Goal: Task Accomplishment & Management: Manage account settings

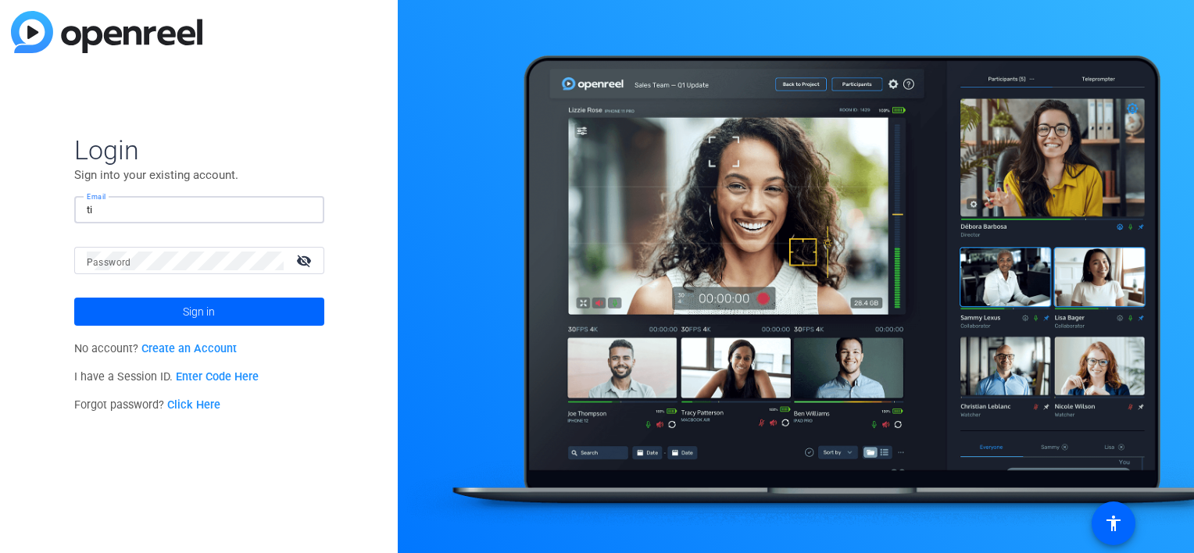
type input "t"
type input "[PERSON_NAME][EMAIL_ADDRESS][DOMAIN_NAME]"
click at [100, 261] on mat-label "Password" at bounding box center [109, 262] width 45 height 11
click at [74, 298] on button "Sign in" at bounding box center [199, 312] width 250 height 28
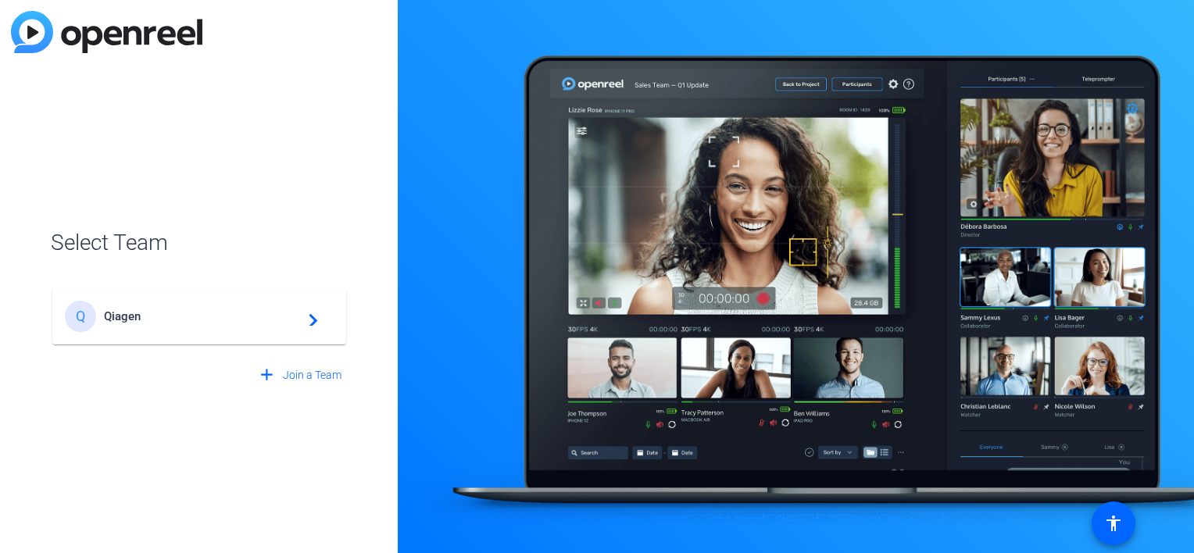
click at [311, 321] on mat-icon "navigate_next" at bounding box center [308, 316] width 19 height 19
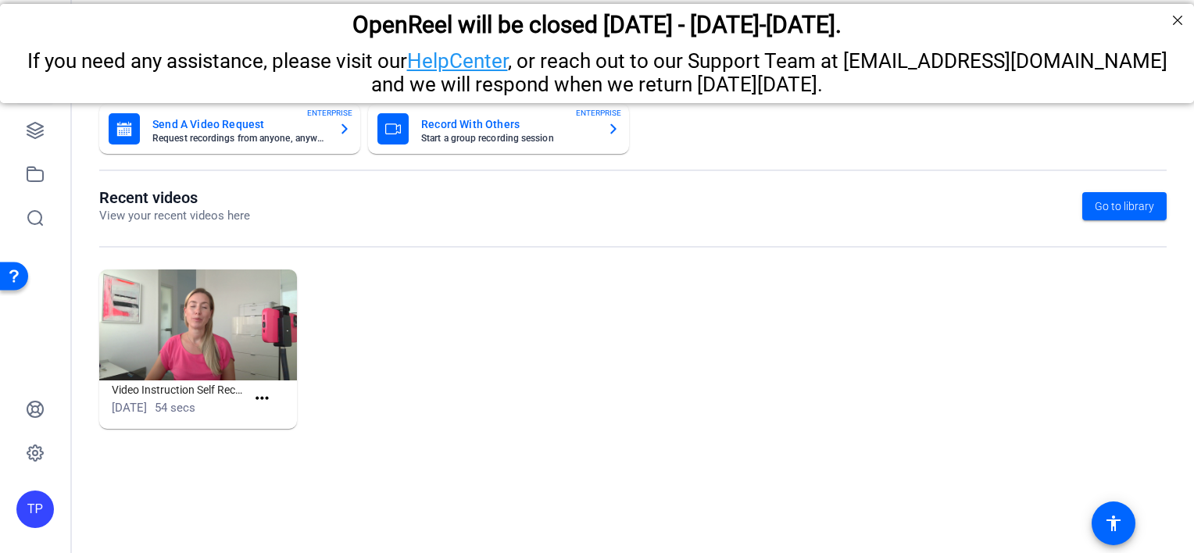
click at [218, 344] on img at bounding box center [198, 325] width 198 height 111
click at [176, 355] on img at bounding box center [198, 325] width 198 height 111
click at [196, 337] on img at bounding box center [198, 325] width 198 height 111
click at [184, 355] on img at bounding box center [198, 325] width 198 height 111
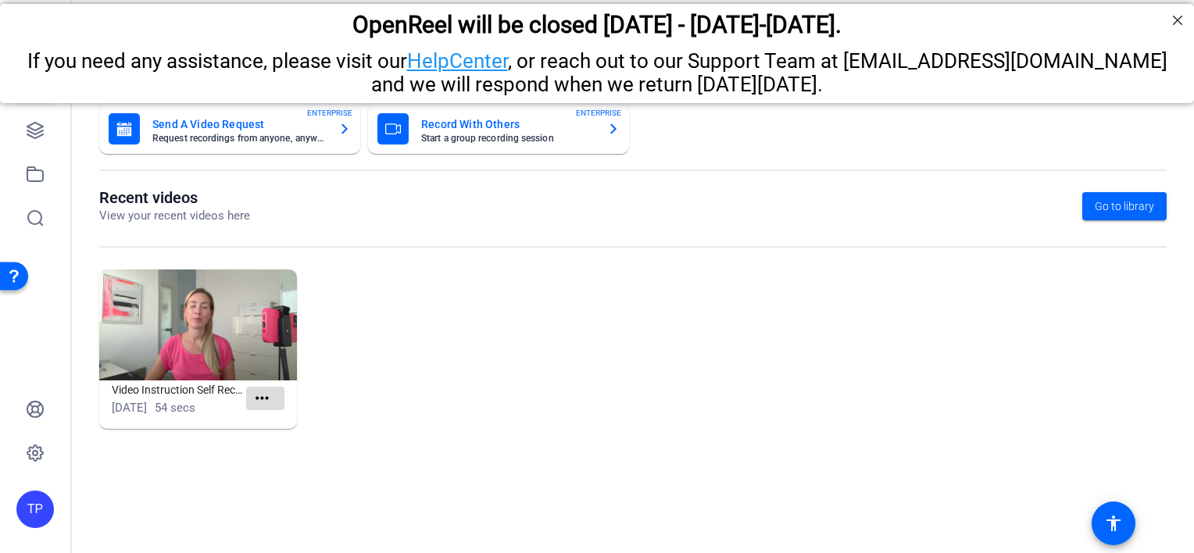
click at [259, 398] on mat-icon "more_horiz" at bounding box center [262, 399] width 20 height 20
click at [270, 413] on span "View" at bounding box center [296, 421] width 62 height 19
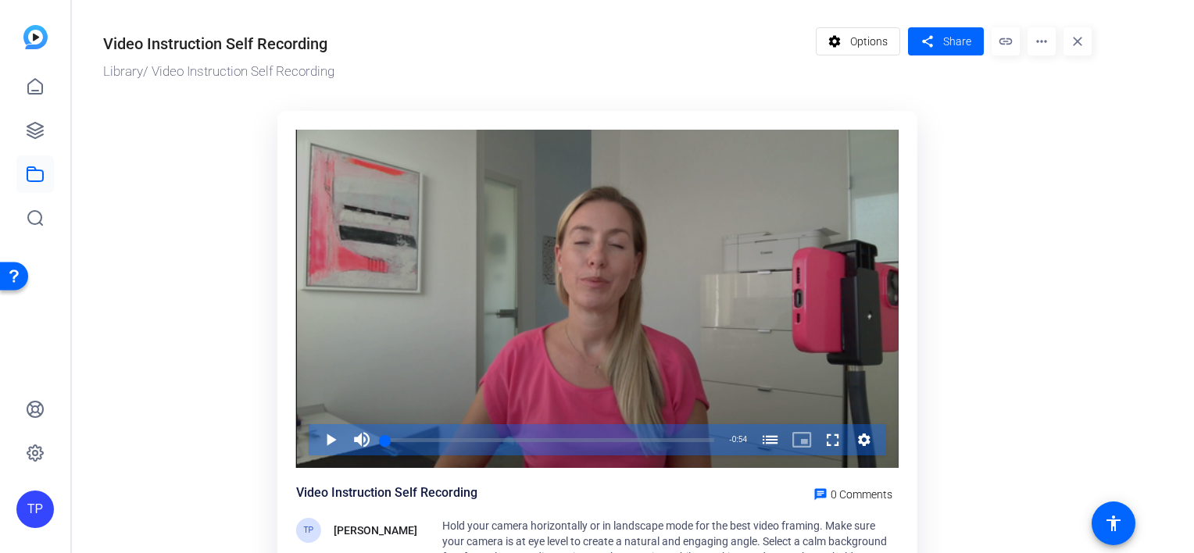
scroll to position [37, 0]
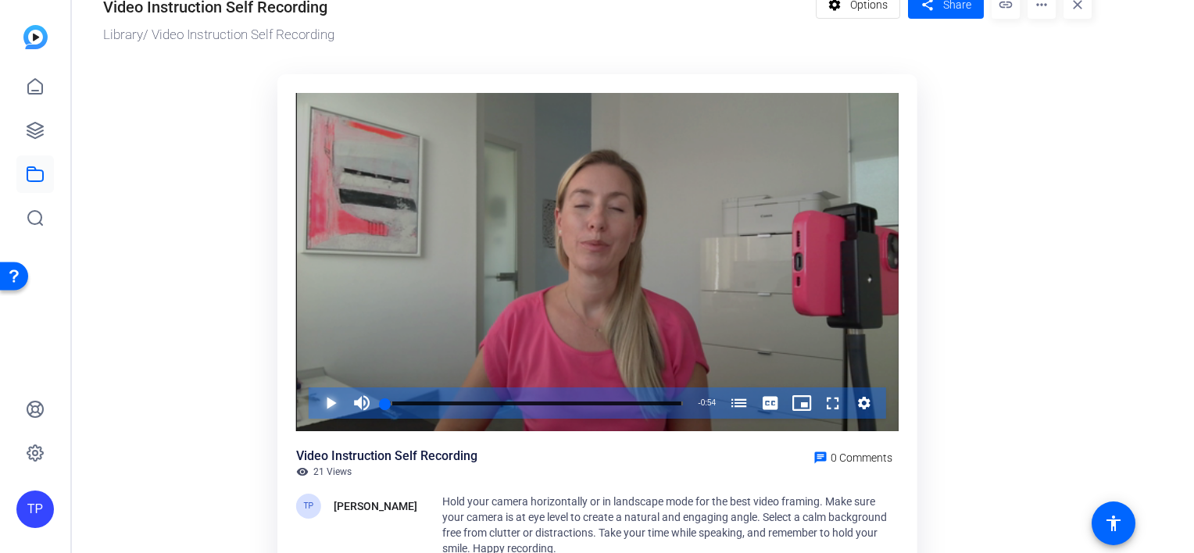
click at [315, 403] on span "Video Player" at bounding box center [315, 402] width 0 height 31
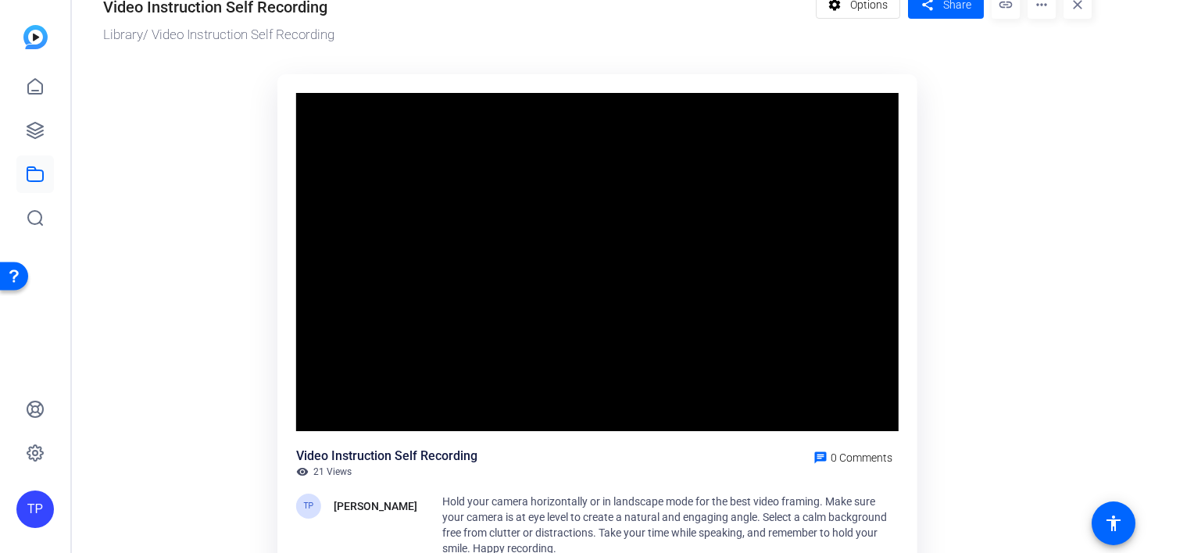
scroll to position [153, 0]
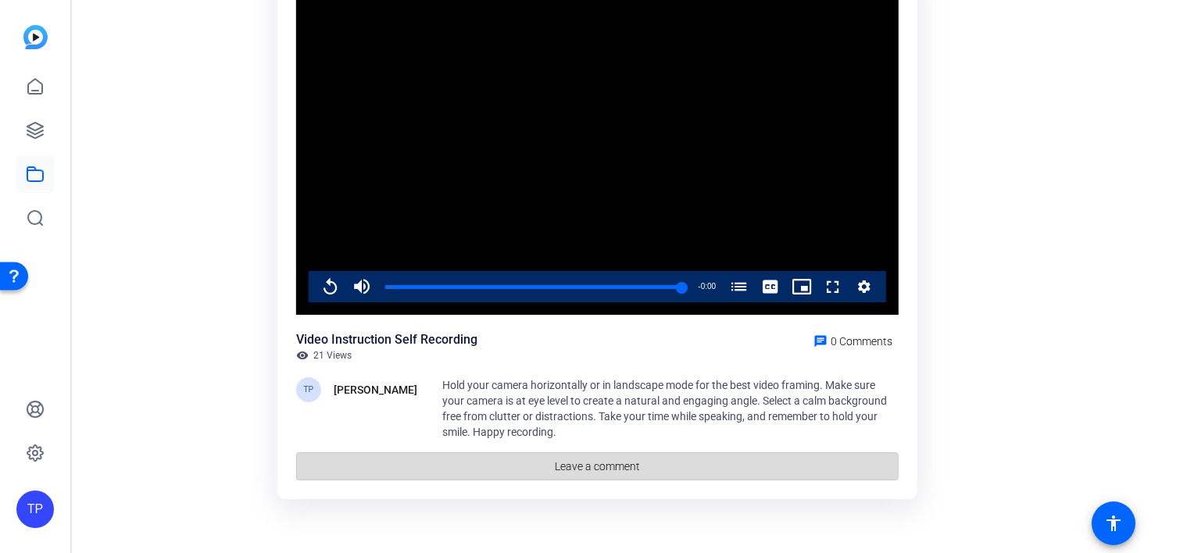
click at [544, 469] on span at bounding box center [597, 466] width 601 height 37
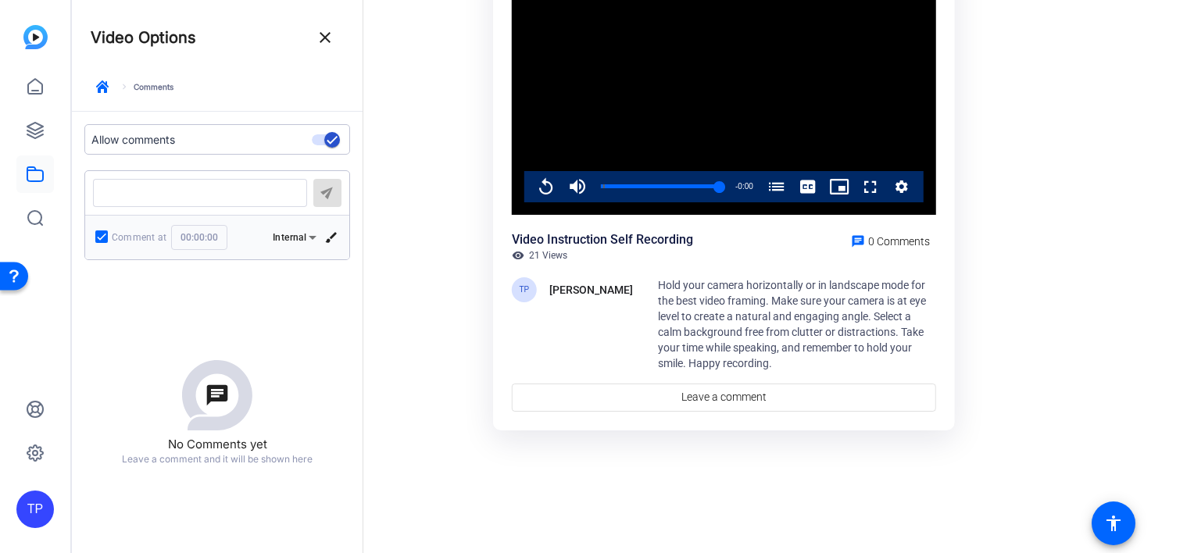
click at [437, 203] on ktd-grid "Video Player is loading. Play Video Replay Mute Current Time 0:54 / Duration 0:…" at bounding box center [727, 229] width 729 height 562
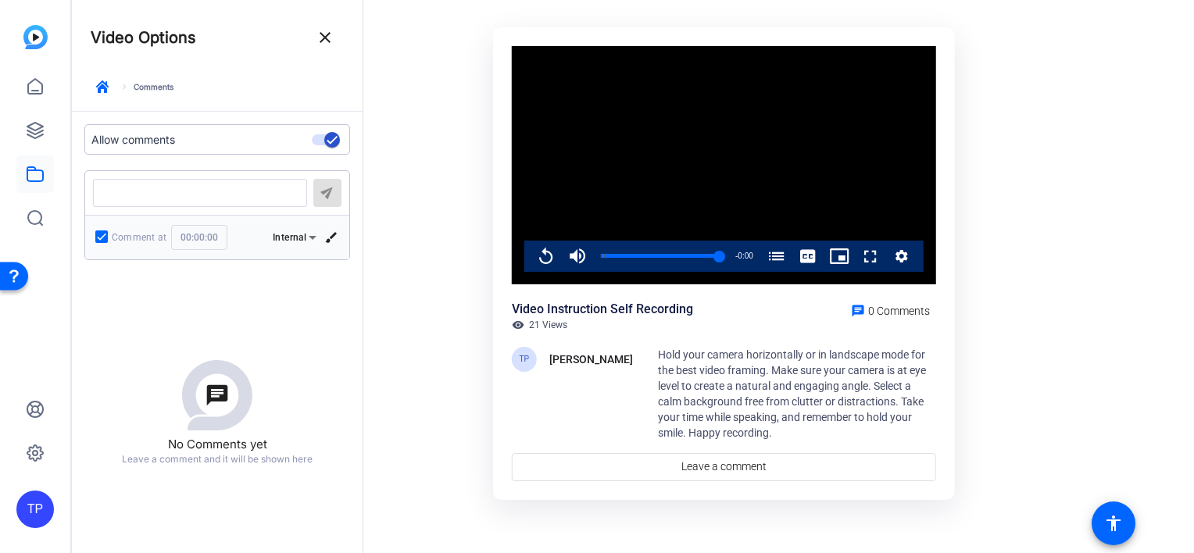
scroll to position [83, 0]
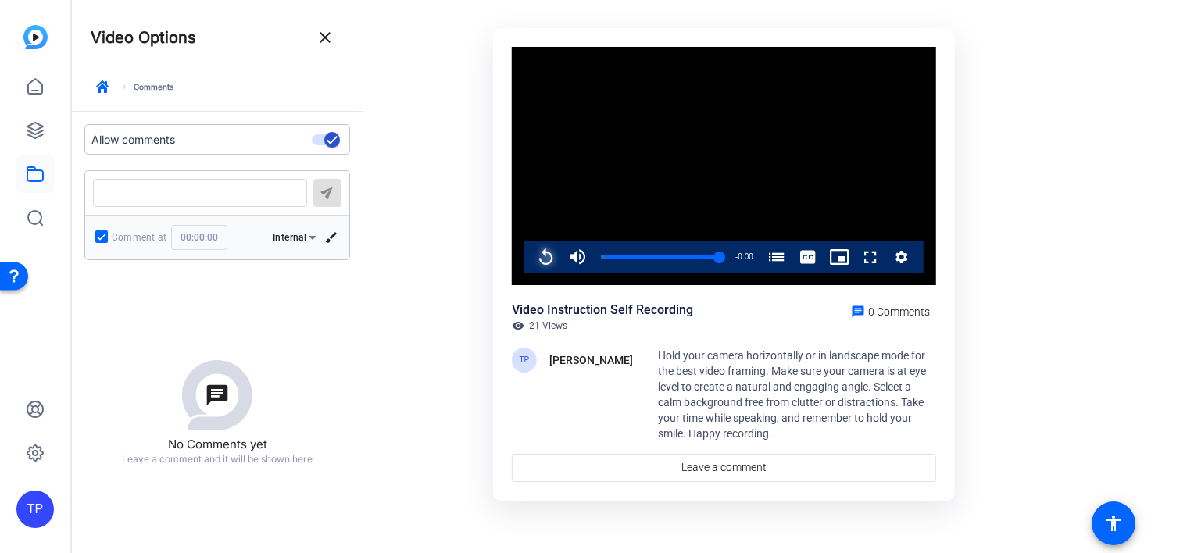
click at [530, 255] on span "Video Player" at bounding box center [530, 256] width 0 height 31
click at [31, 42] on img at bounding box center [35, 37] width 24 height 24
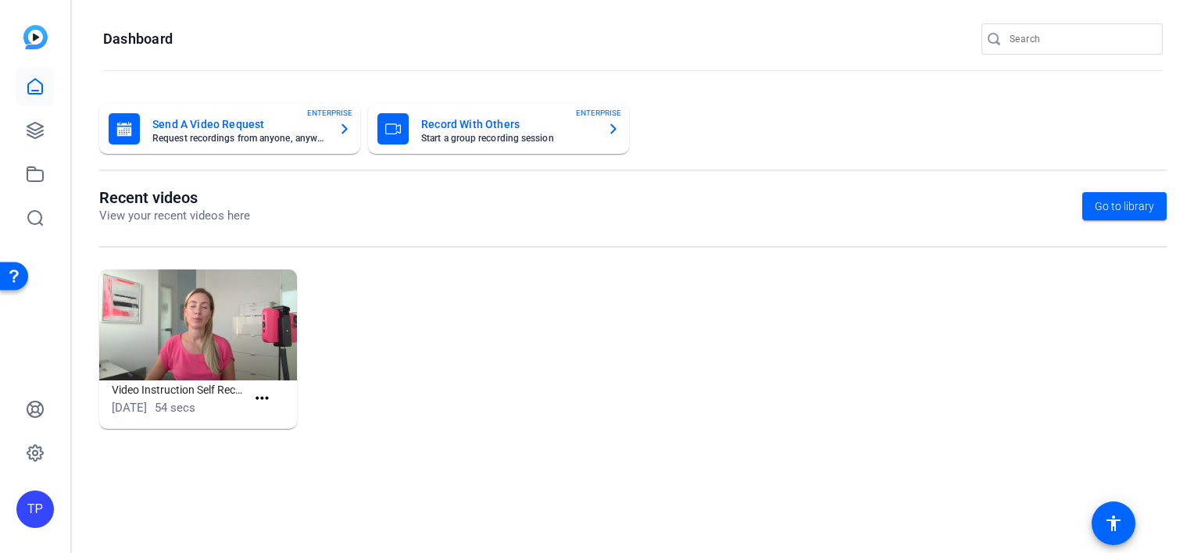
scroll to position [0, 0]
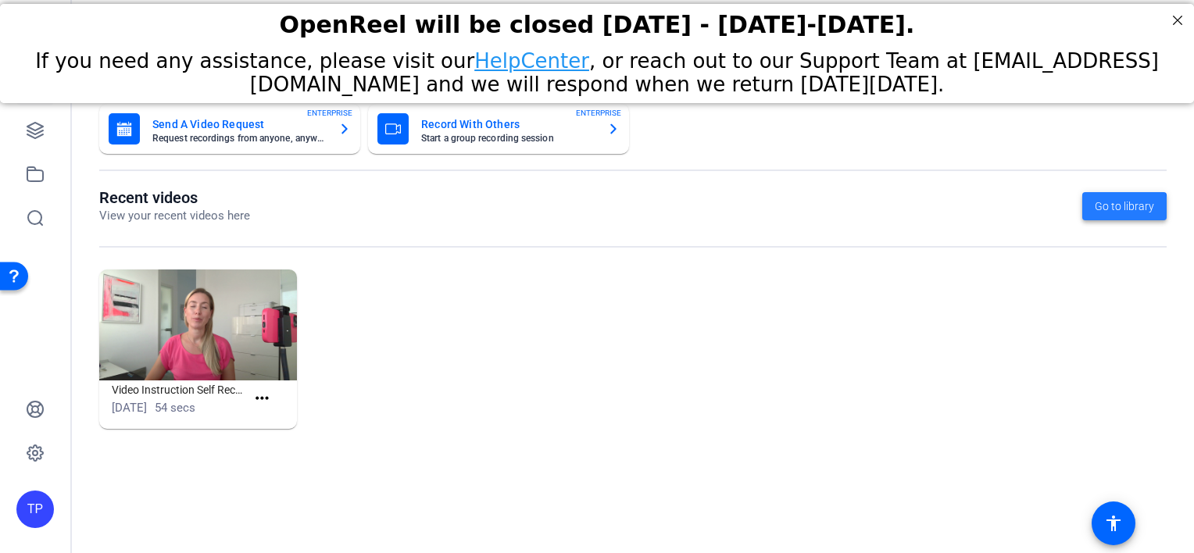
click at [1095, 219] on span at bounding box center [1124, 205] width 84 height 37
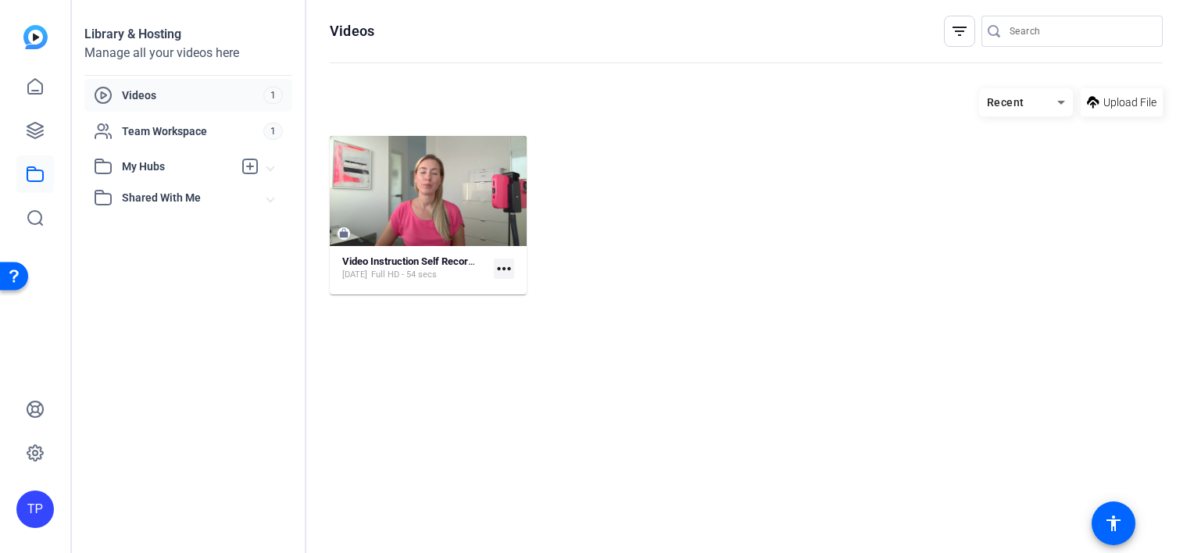
click at [232, 112] on div "Videos 1 Team Workspace 1 My Hubs No hubs available Shared With Me No hubs avai…" at bounding box center [188, 146] width 208 height 134
click at [34, 40] on img at bounding box center [35, 37] width 24 height 24
